Goal: Obtain resource: Obtain resource

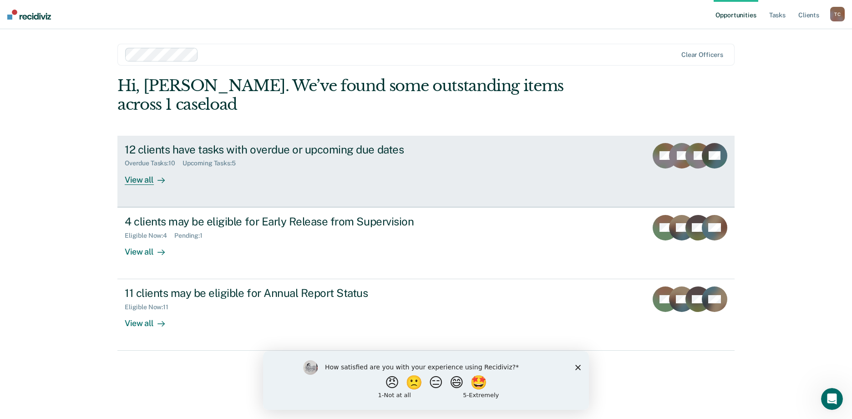
click at [139, 167] on div "View all" at bounding box center [150, 176] width 51 height 18
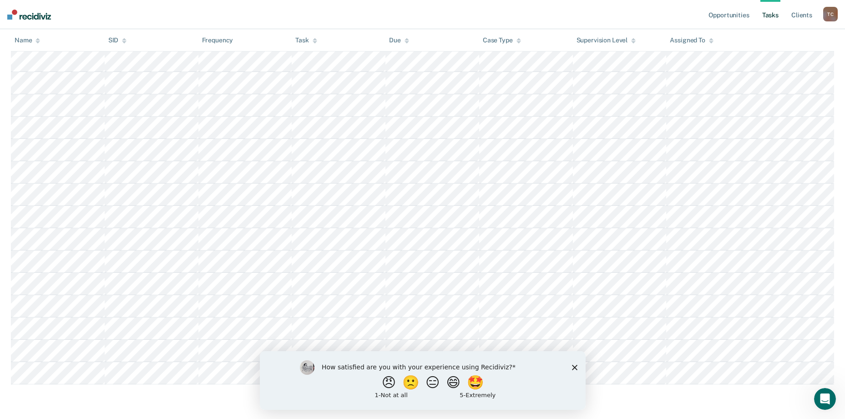
scroll to position [165, 0]
click at [572, 368] on icon "Close survey" at bounding box center [574, 366] width 5 height 5
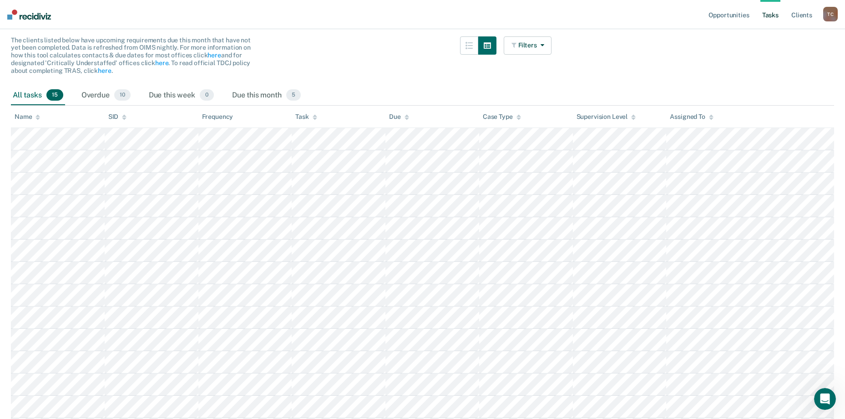
scroll to position [0, 0]
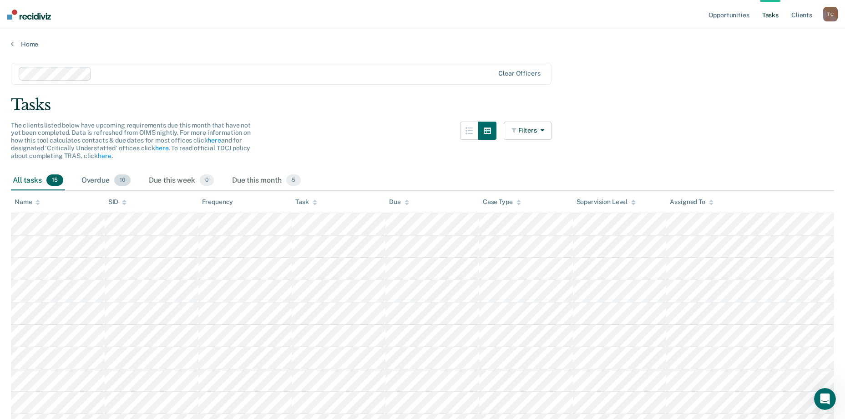
click at [100, 184] on div "Overdue 10" at bounding box center [106, 181] width 53 height 20
click at [102, 180] on div "Overdue 10" at bounding box center [106, 181] width 53 height 20
click at [380, 90] on main "Clear officers Tasks The clients listed below have upcoming requirements due th…" at bounding box center [422, 258] width 845 height 421
click at [263, 183] on div "Due this month 5" at bounding box center [266, 181] width 72 height 20
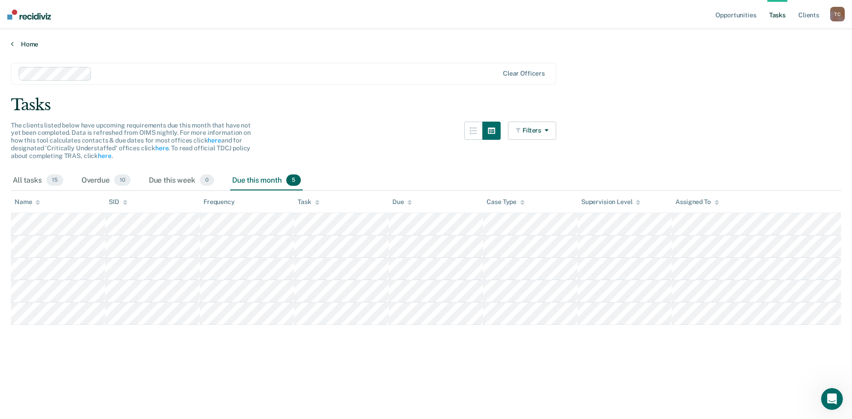
click at [28, 42] on link "Home" at bounding box center [426, 44] width 830 height 8
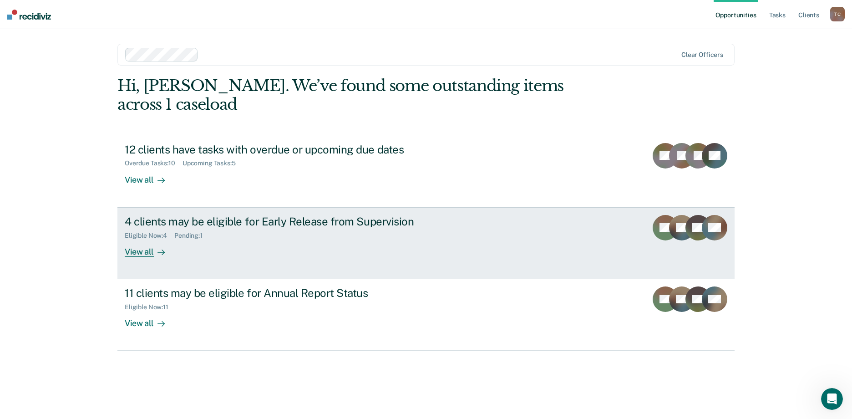
click at [140, 239] on div "View all" at bounding box center [150, 248] width 51 height 18
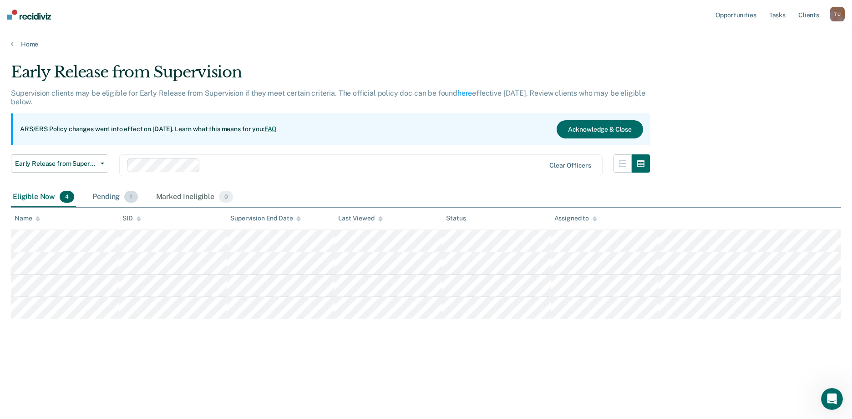
click at [110, 194] on div "Pending 1" at bounding box center [115, 197] width 49 height 20
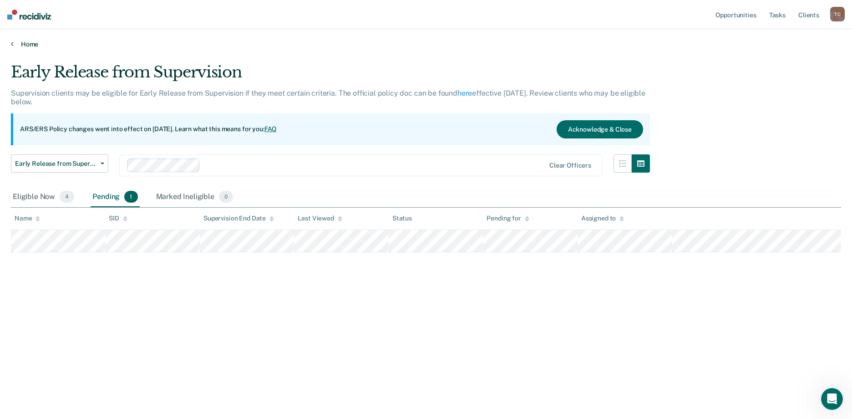
click at [25, 42] on link "Home" at bounding box center [426, 44] width 830 height 8
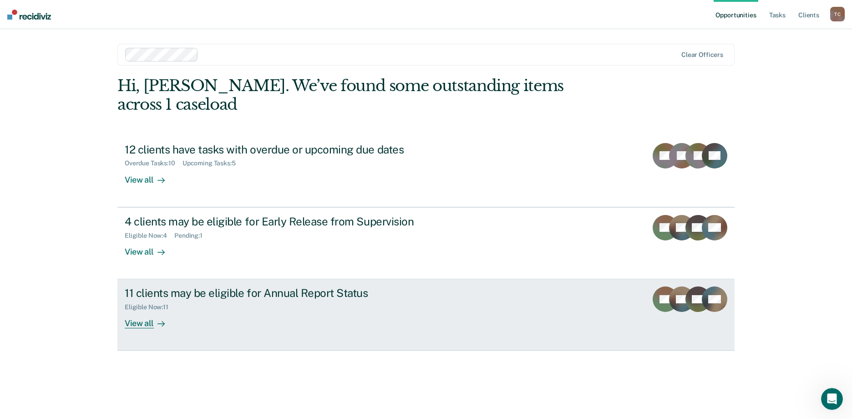
click at [222, 286] on div "11 clients may be eligible for Annual Report Status" at bounding box center [284, 292] width 319 height 13
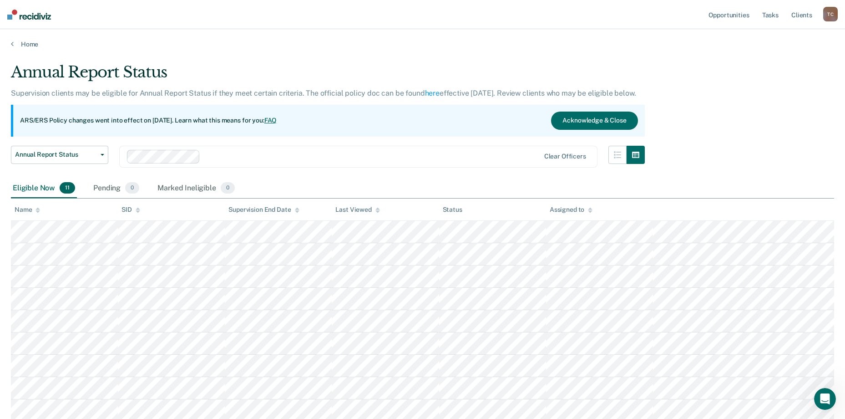
click at [46, 187] on div "Eligible Now 11" at bounding box center [44, 188] width 66 height 20
click at [20, 187] on div "Eligible Now 11" at bounding box center [44, 188] width 66 height 20
click at [98, 152] on button "Annual Report Status" at bounding box center [59, 155] width 97 height 18
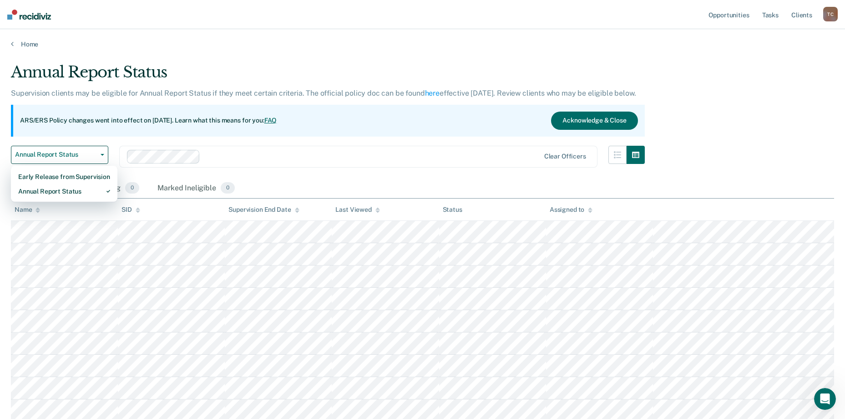
click at [350, 70] on div "Annual Report Status" at bounding box center [328, 76] width 634 height 26
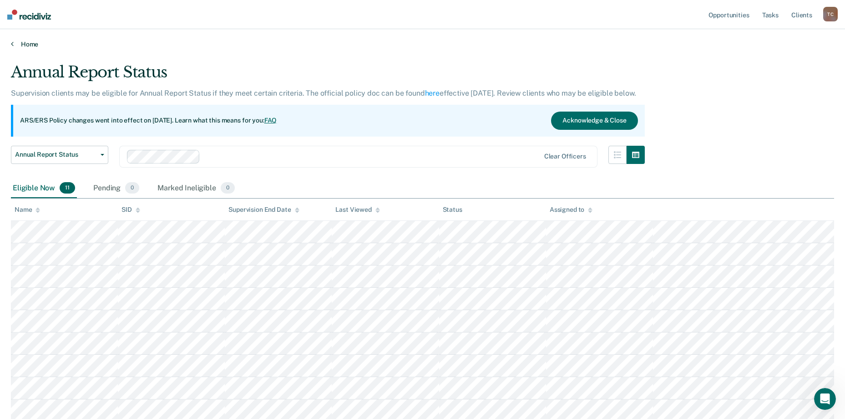
click at [34, 43] on link "Home" at bounding box center [422, 44] width 823 height 8
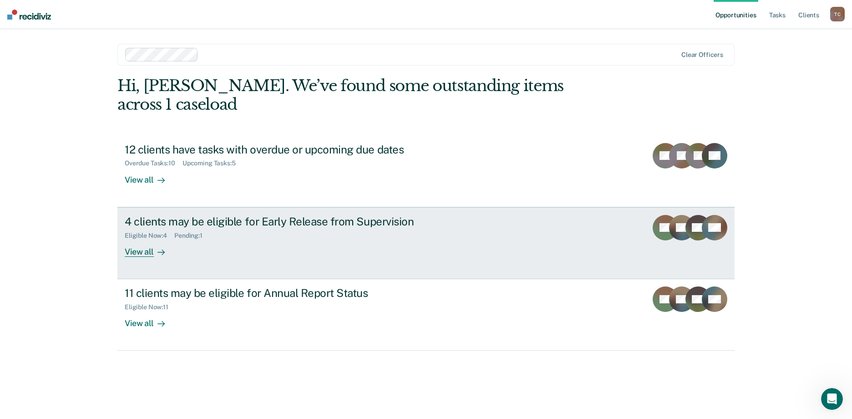
click at [146, 239] on div "View all" at bounding box center [150, 248] width 51 height 18
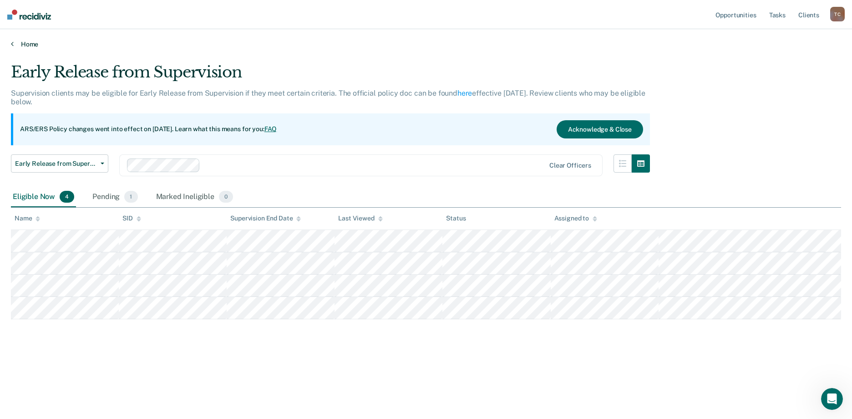
click at [29, 46] on link "Home" at bounding box center [426, 44] width 830 height 8
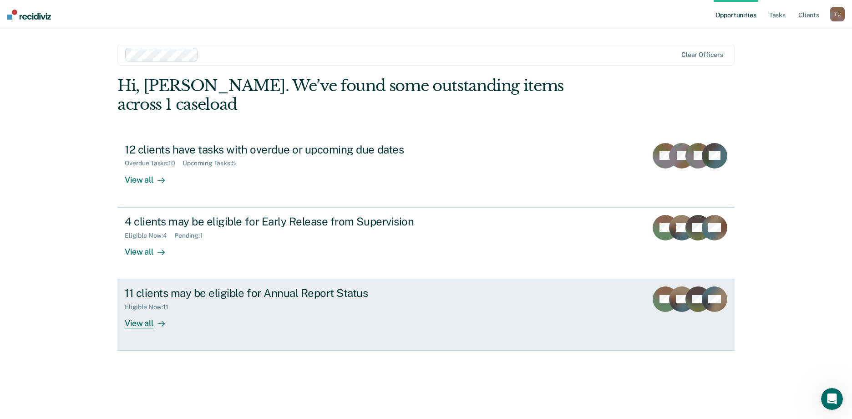
click at [141, 311] on div "View all" at bounding box center [150, 320] width 51 height 18
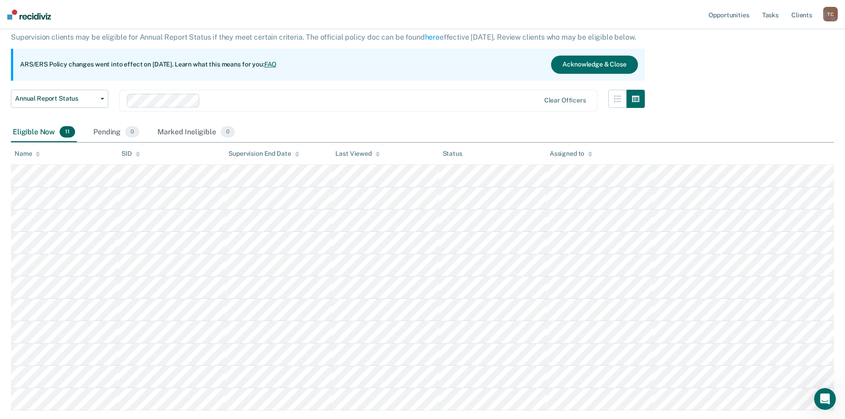
scroll to position [113, 0]
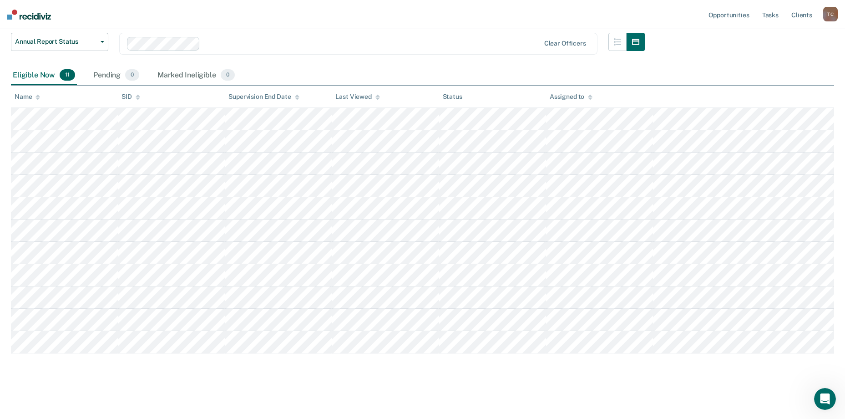
drag, startPoint x: 480, startPoint y: 0, endPoint x: 788, endPoint y: 63, distance: 314.5
click at [788, 63] on div "Annual Report Status Supervision clients may be eligible for Annual Report Stat…" at bounding box center [422, 150] width 823 height 400
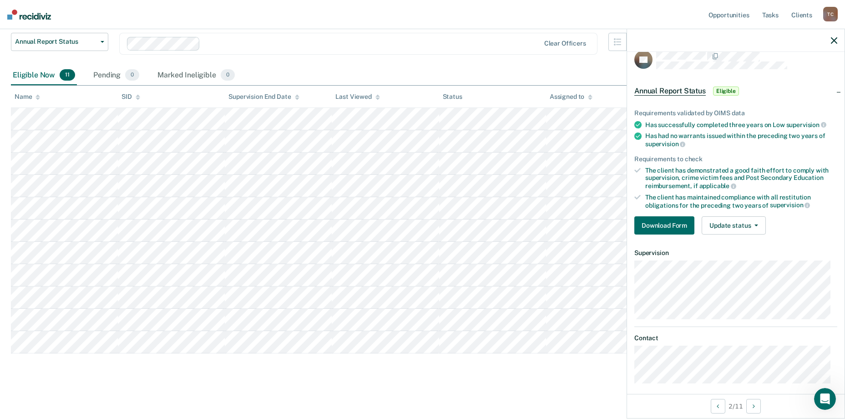
scroll to position [20, 0]
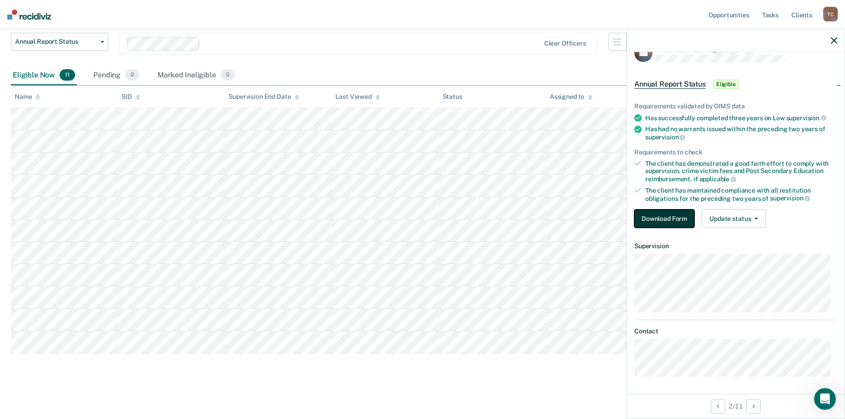
click at [671, 216] on button "Download Form" at bounding box center [664, 218] width 60 height 18
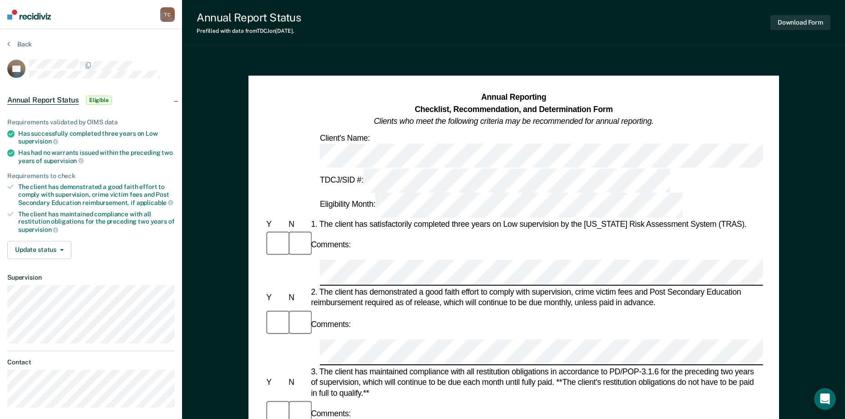
scroll to position [113, 0]
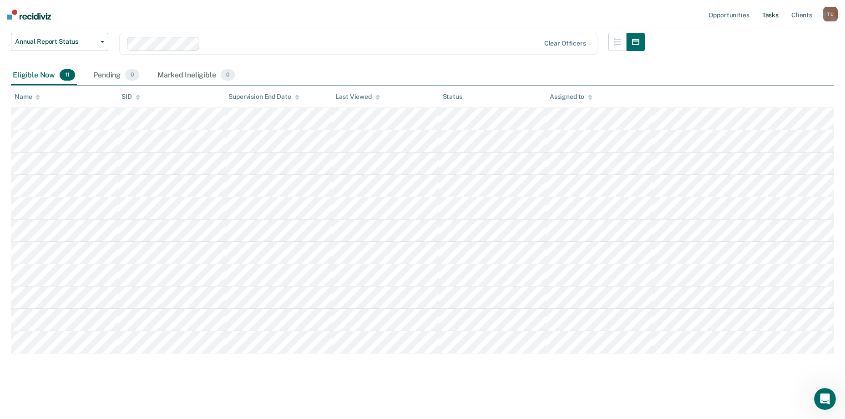
click at [775, 18] on link "Tasks" at bounding box center [770, 14] width 20 height 29
